Goal: Ask a question

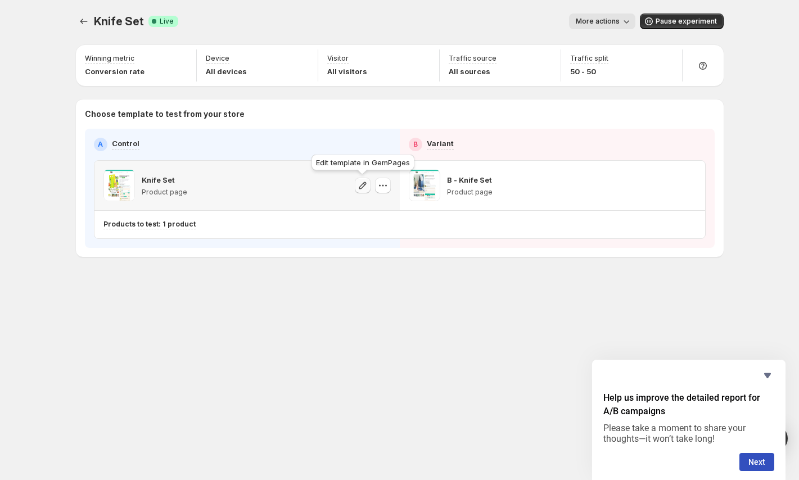
click at [359, 187] on icon "button" at bounding box center [362, 185] width 7 height 7
click at [368, 188] on icon "button" at bounding box center [362, 185] width 11 height 11
click at [358, 183] on icon "button" at bounding box center [362, 185] width 11 height 11
click at [360, 186] on icon "button" at bounding box center [362, 185] width 11 height 11
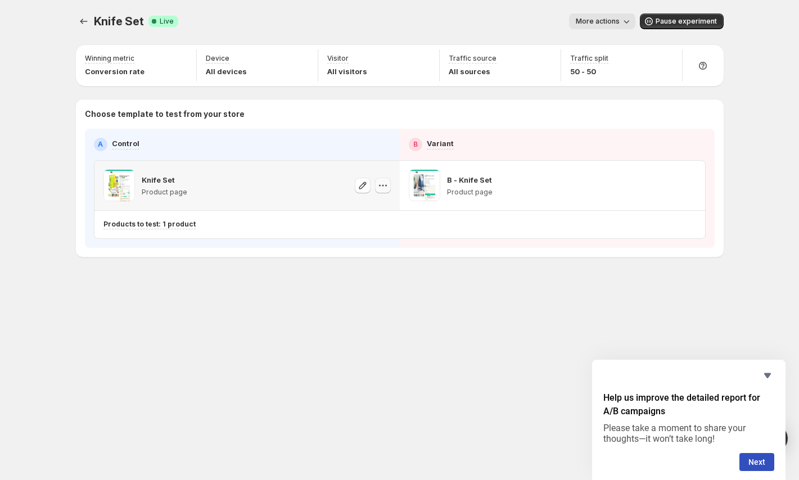
click at [382, 185] on icon "button" at bounding box center [382, 185] width 11 height 11
click at [367, 187] on icon "button" at bounding box center [362, 185] width 11 height 11
click at [365, 186] on icon "button" at bounding box center [362, 185] width 11 height 11
click at [768, 373] on icon "Hide survey" at bounding box center [767, 375] width 7 height 5
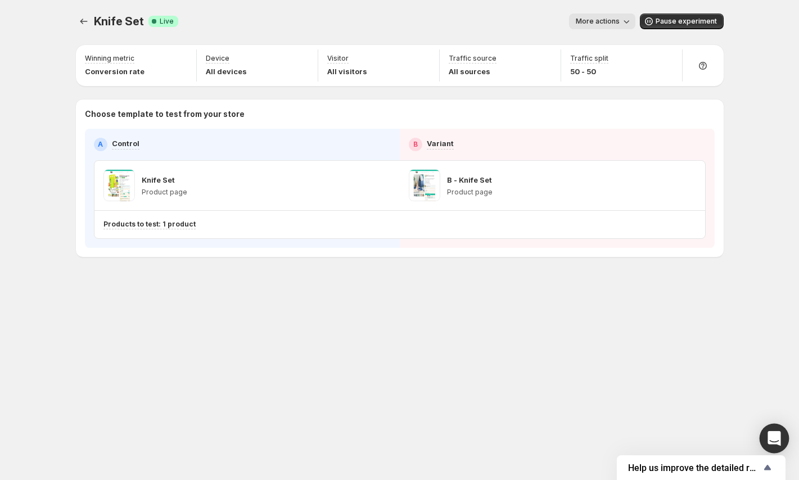
click at [779, 443] on icon "Open Intercom Messenger" at bounding box center [774, 438] width 13 height 15
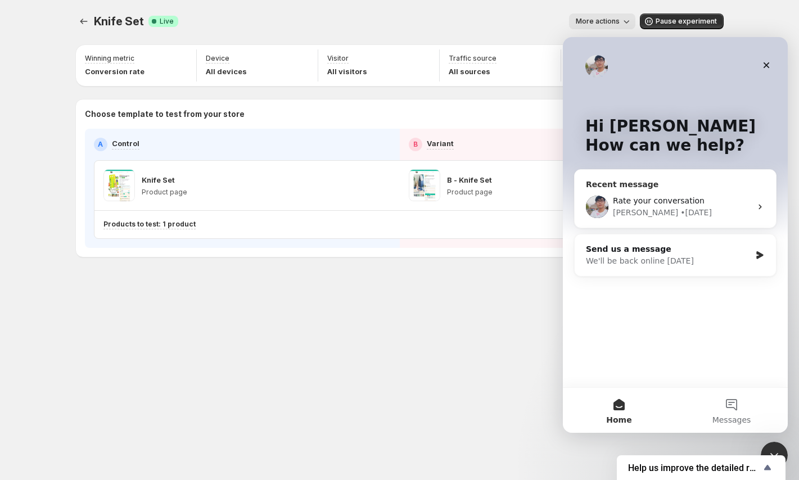
click at [680, 213] on div "• [DATE]" at bounding box center [695, 213] width 31 height 12
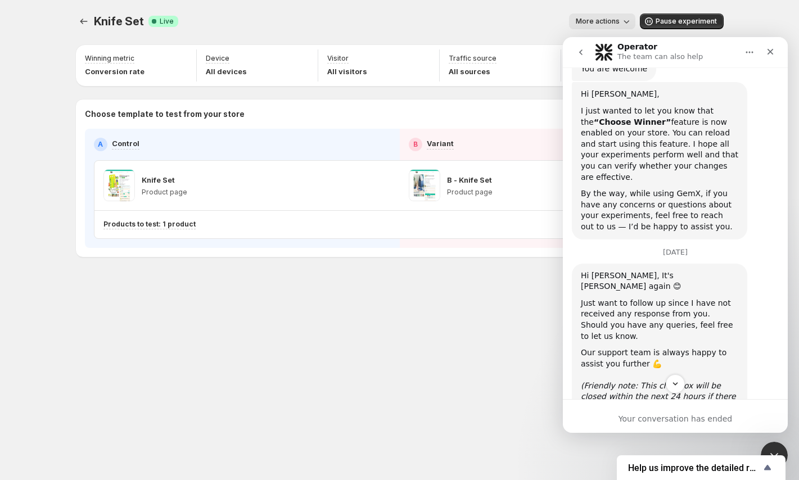
scroll to position [670, 0]
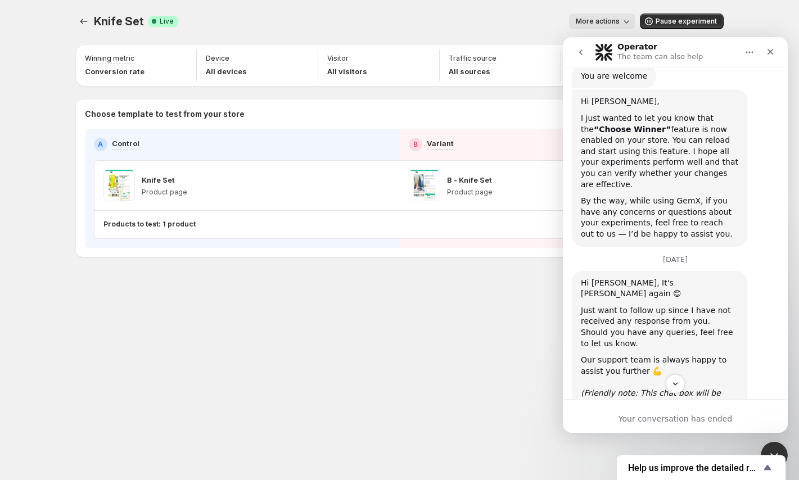
click at [577, 48] on button "go back" at bounding box center [580, 52] width 21 height 21
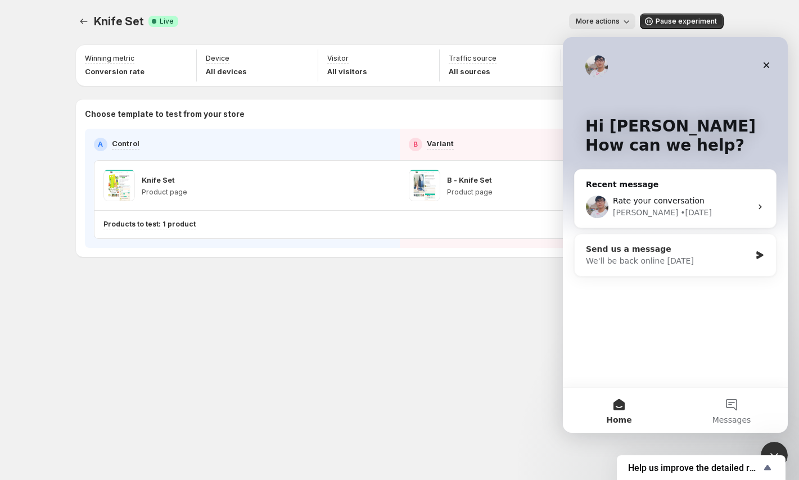
click at [673, 250] on div "Send us a message" at bounding box center [668, 249] width 165 height 12
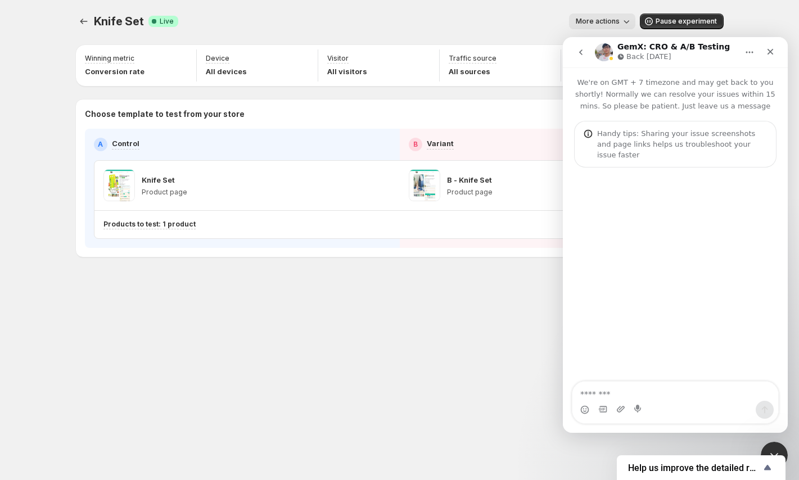
click at [642, 400] on textarea "Message…" at bounding box center [675, 391] width 206 height 19
type textarea "*"
type textarea "**********"
click at [300, 204] on div "Knife Set Product page" at bounding box center [246, 185] width 305 height 49
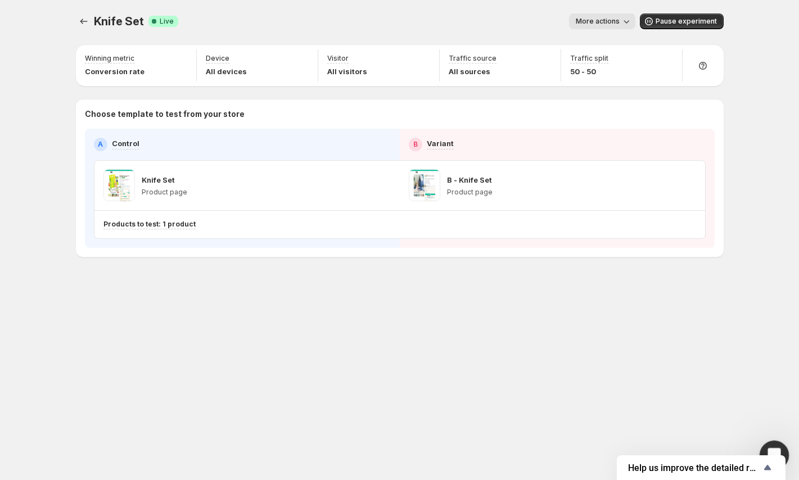
click at [777, 448] on div "Open Intercom Messenger" at bounding box center [772, 453] width 37 height 37
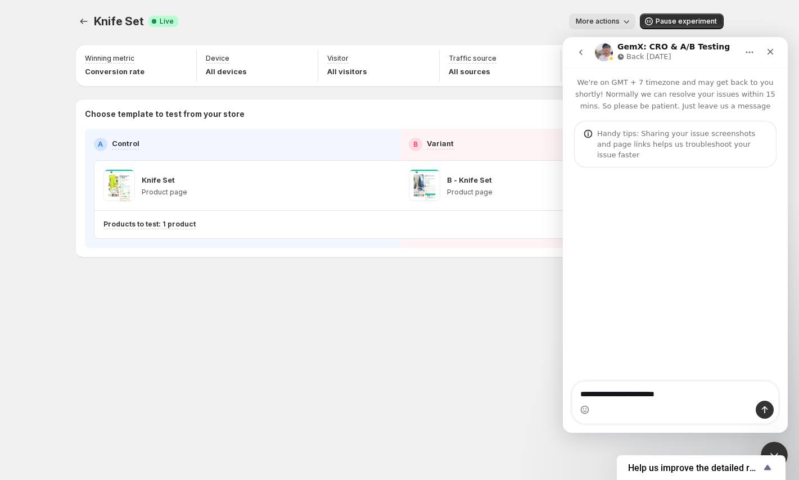
click at [680, 398] on textarea "**********" at bounding box center [675, 391] width 206 height 19
type textarea "**********"
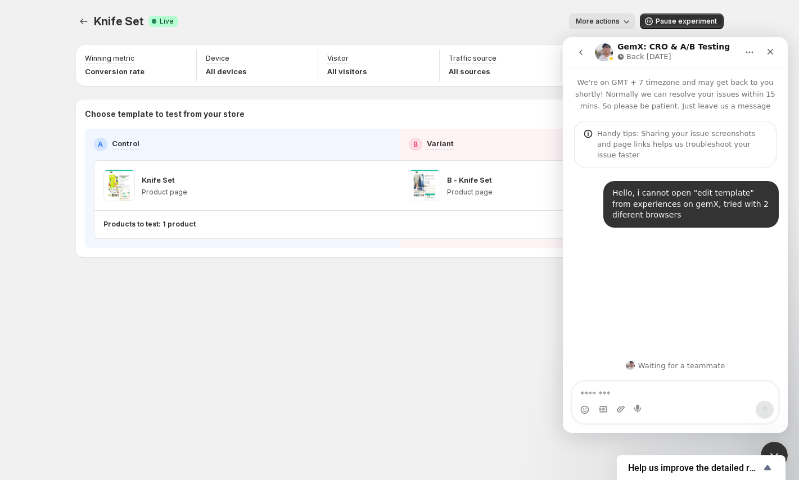
click at [49, 17] on div "Knife Set. This page is ready Knife Set Success Complete Live More actions More…" at bounding box center [399, 240] width 799 height 480
